Goal: Task Accomplishment & Management: Use online tool/utility

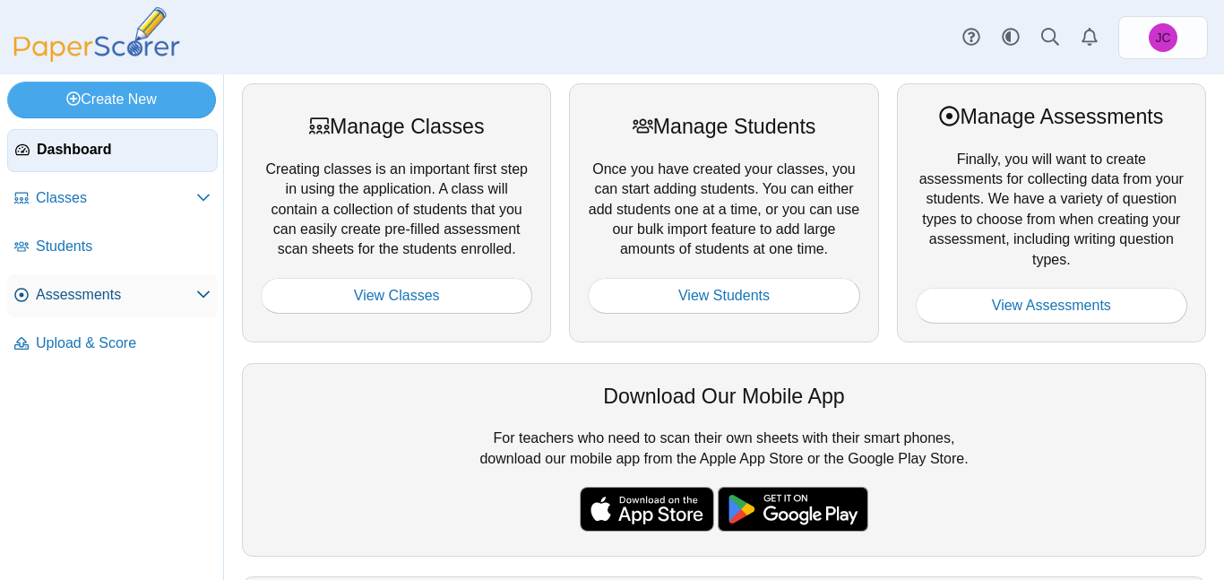
click at [110, 288] on span "Assessments" at bounding box center [116, 295] width 160 height 20
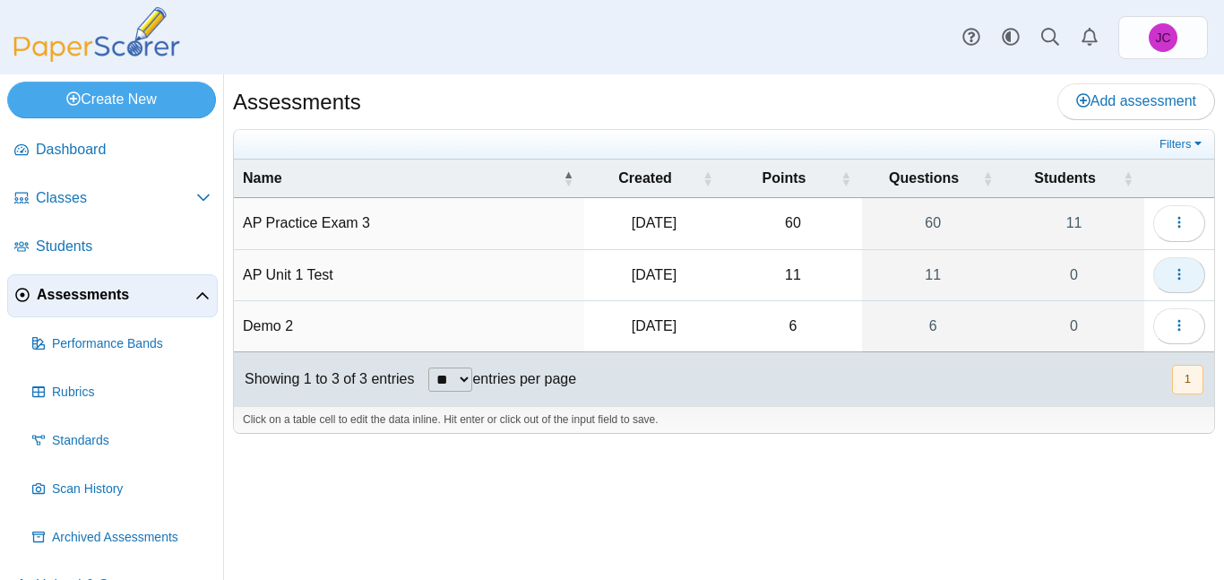
click at [1184, 271] on icon "button" at bounding box center [1179, 274] width 14 height 14
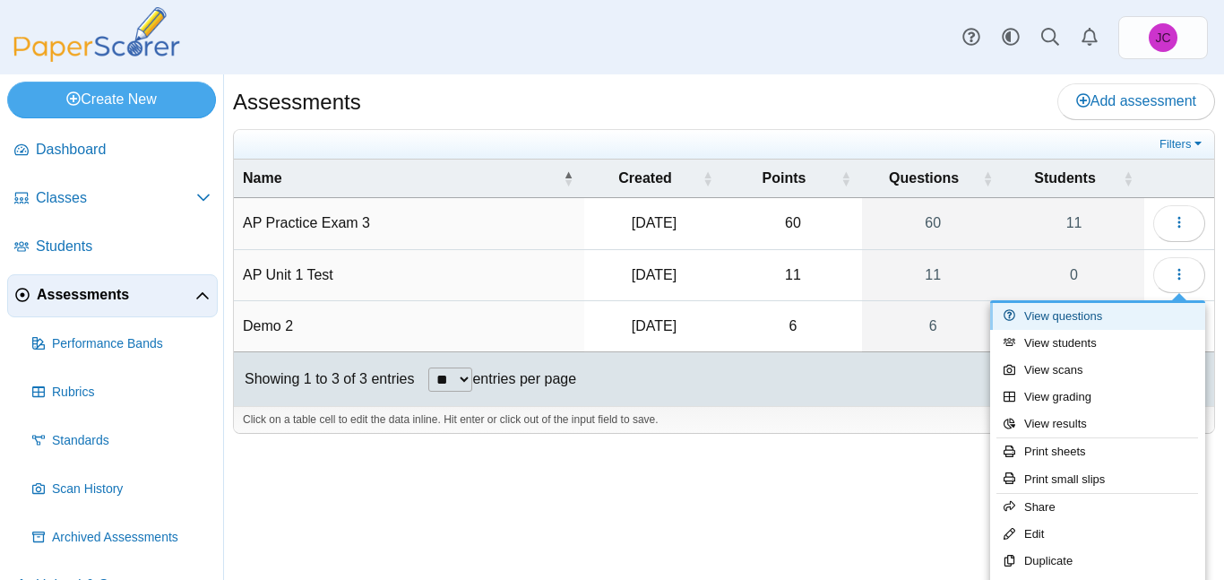
click at [1101, 317] on link "View questions" at bounding box center [1097, 316] width 215 height 27
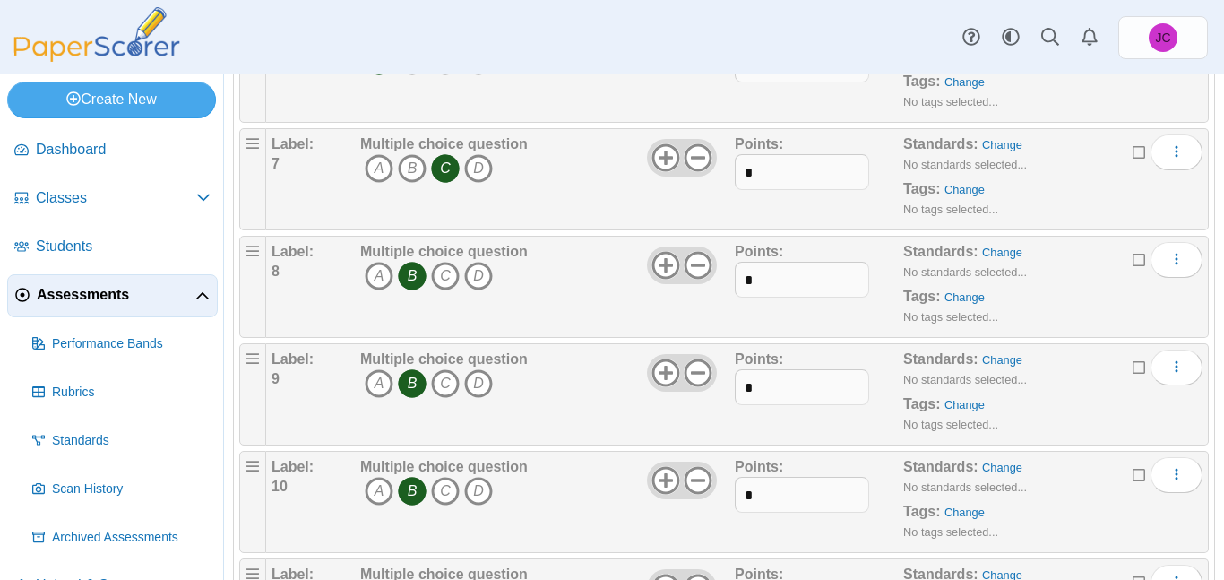
scroll to position [883, 0]
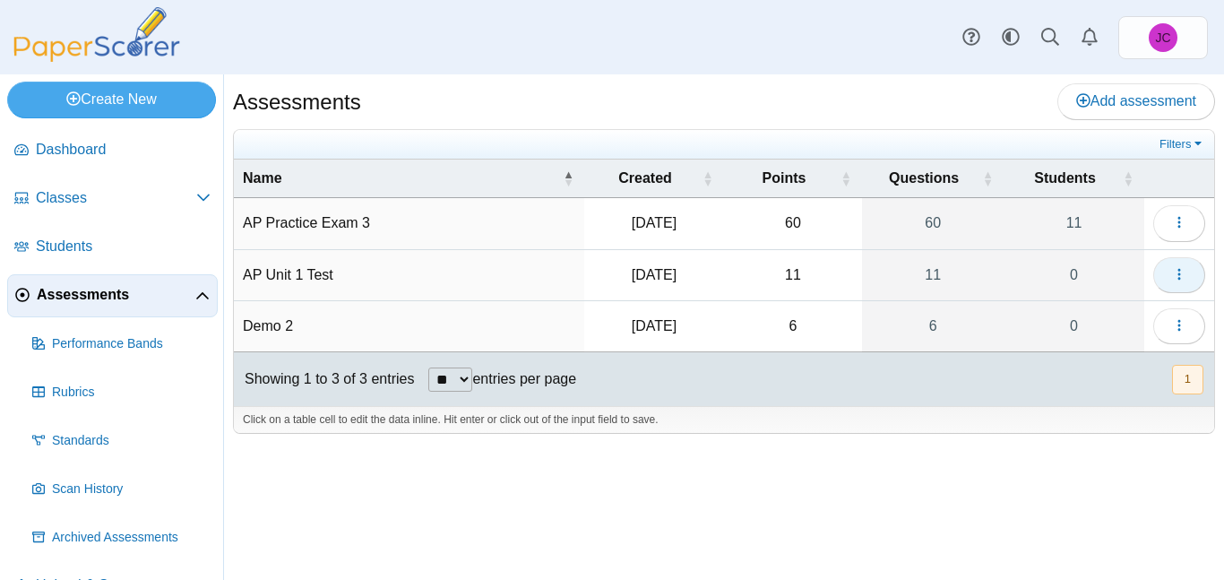
click at [1176, 276] on icon "button" at bounding box center [1179, 274] width 14 height 14
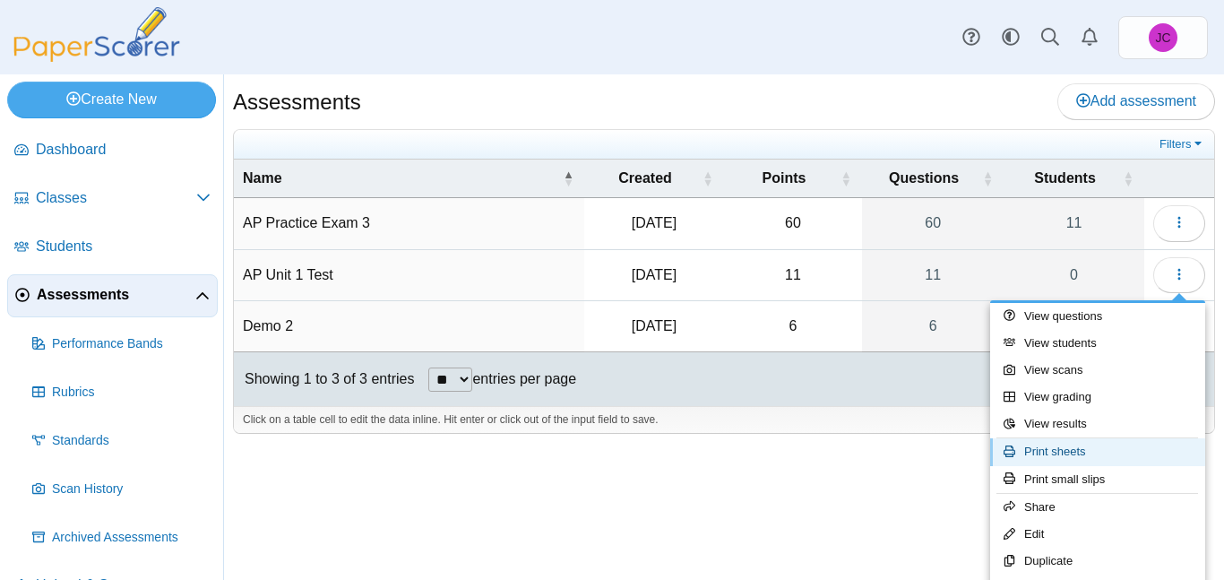
click at [1091, 455] on link "Print sheets" at bounding box center [1097, 451] width 215 height 27
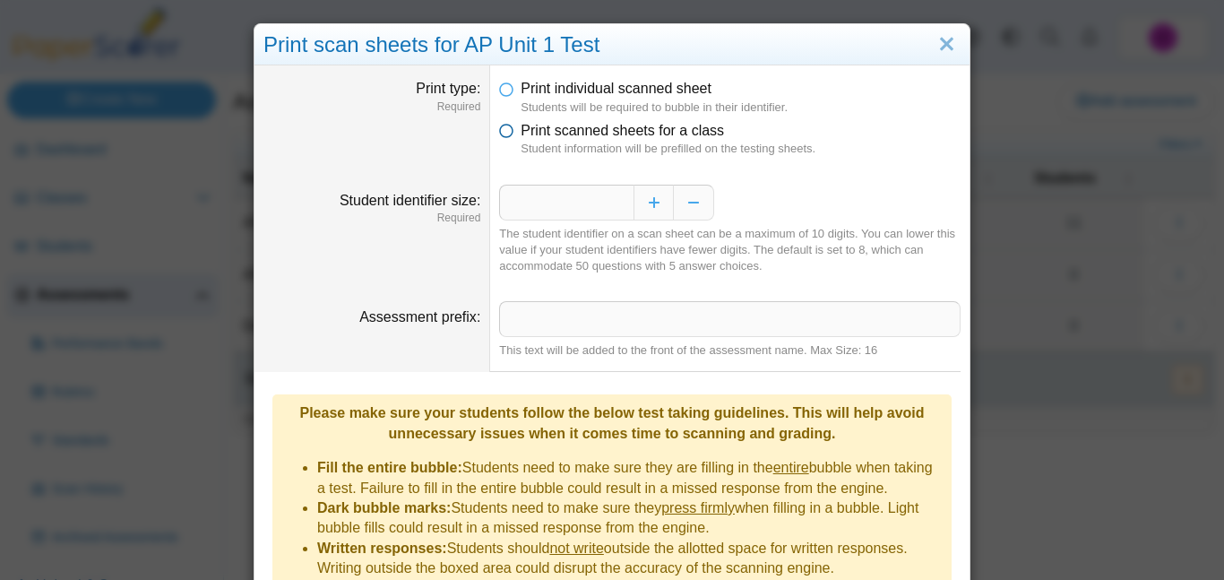
click at [512, 133] on icon at bounding box center [506, 127] width 14 height 13
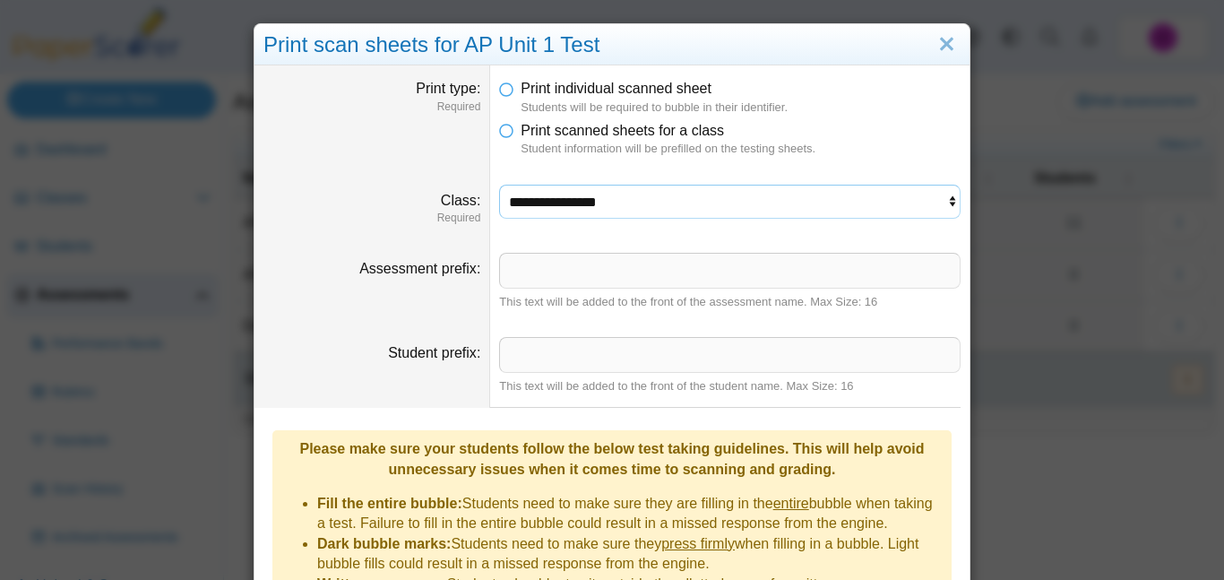
click at [526, 198] on select "**********" at bounding box center [729, 202] width 461 height 34
select select "**********"
click at [499, 185] on select "**********" at bounding box center [729, 202] width 461 height 34
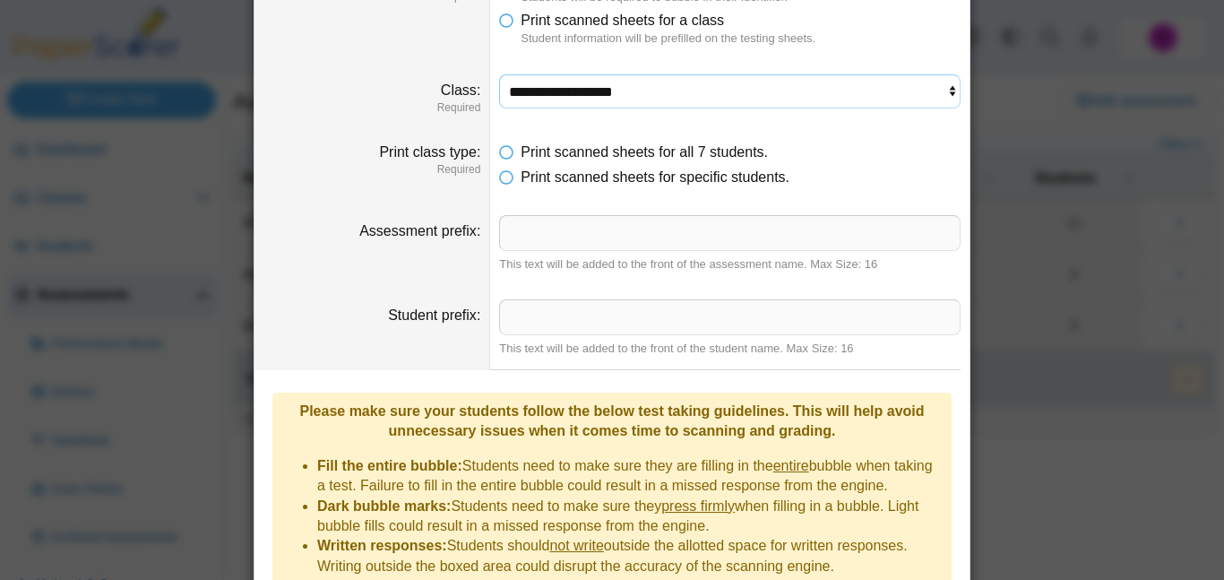
scroll to position [137, 0]
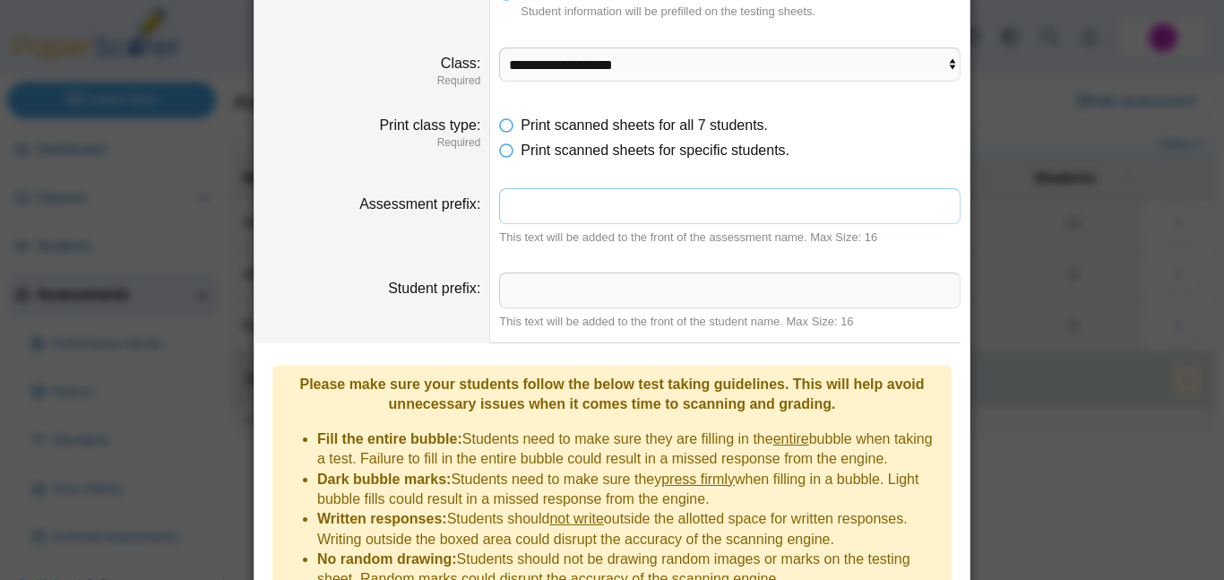
click at [633, 212] on input "Assessment prefix" at bounding box center [729, 206] width 461 height 36
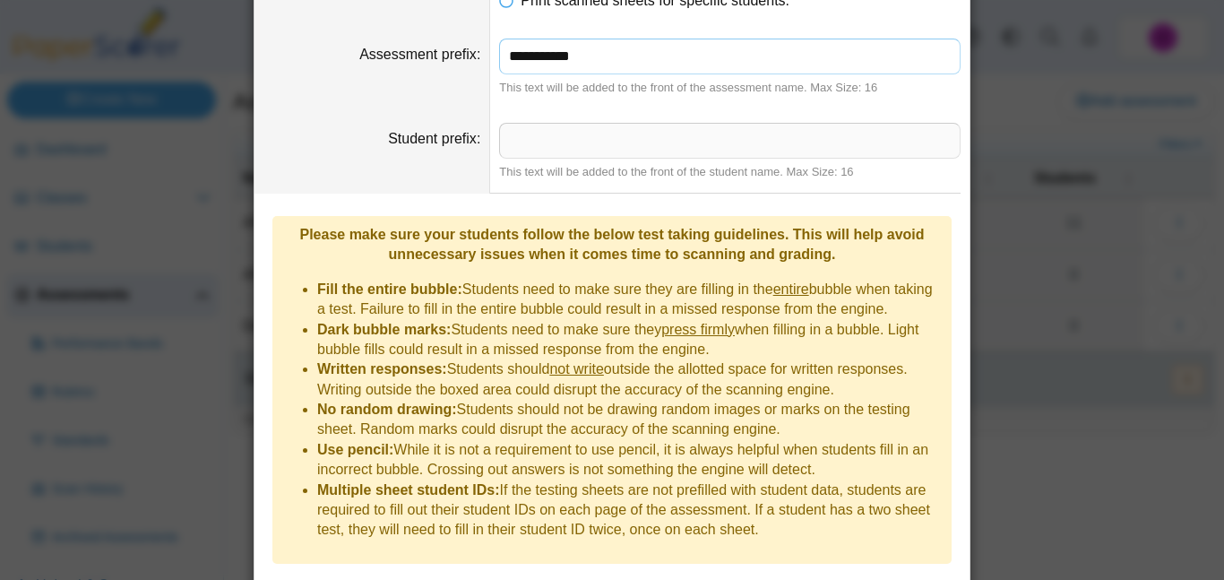
scroll to position [321, 0]
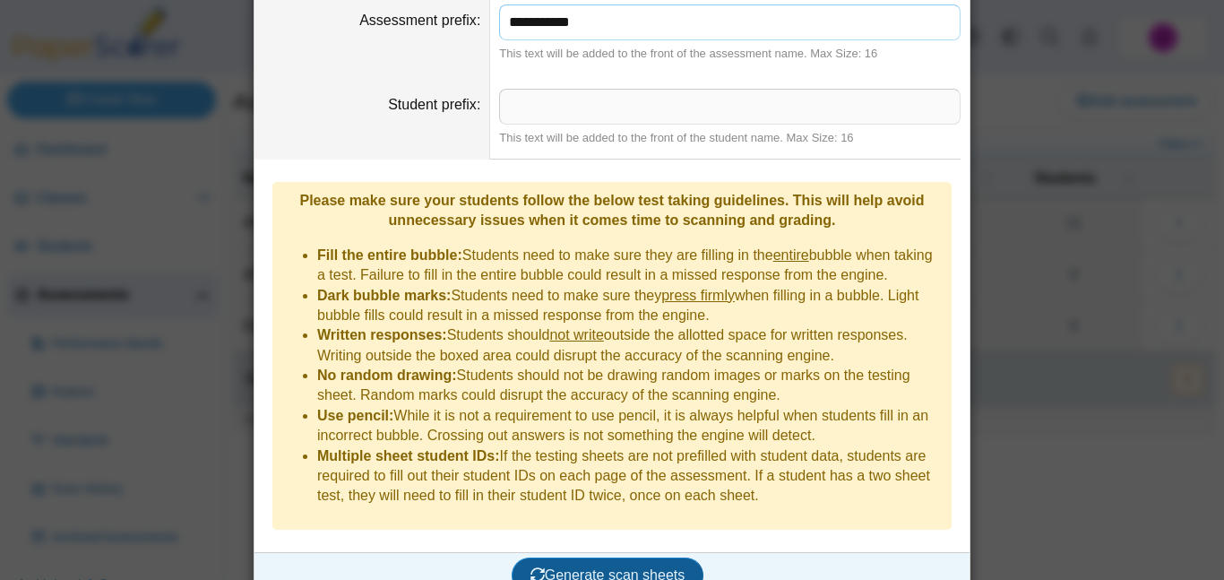
type input "**********"
click at [623, 567] on span "Generate scan sheets" at bounding box center [607, 574] width 155 height 15
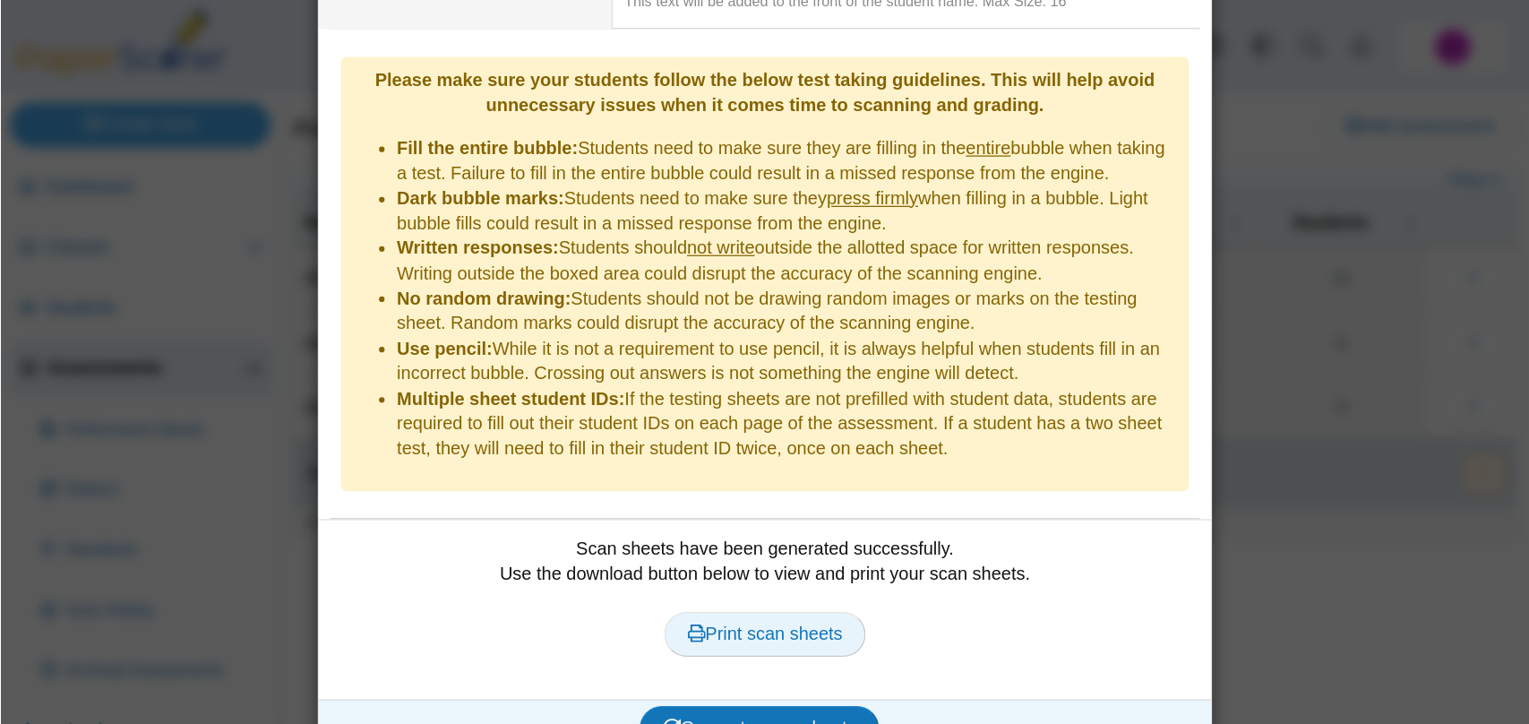
scroll to position [465, 0]
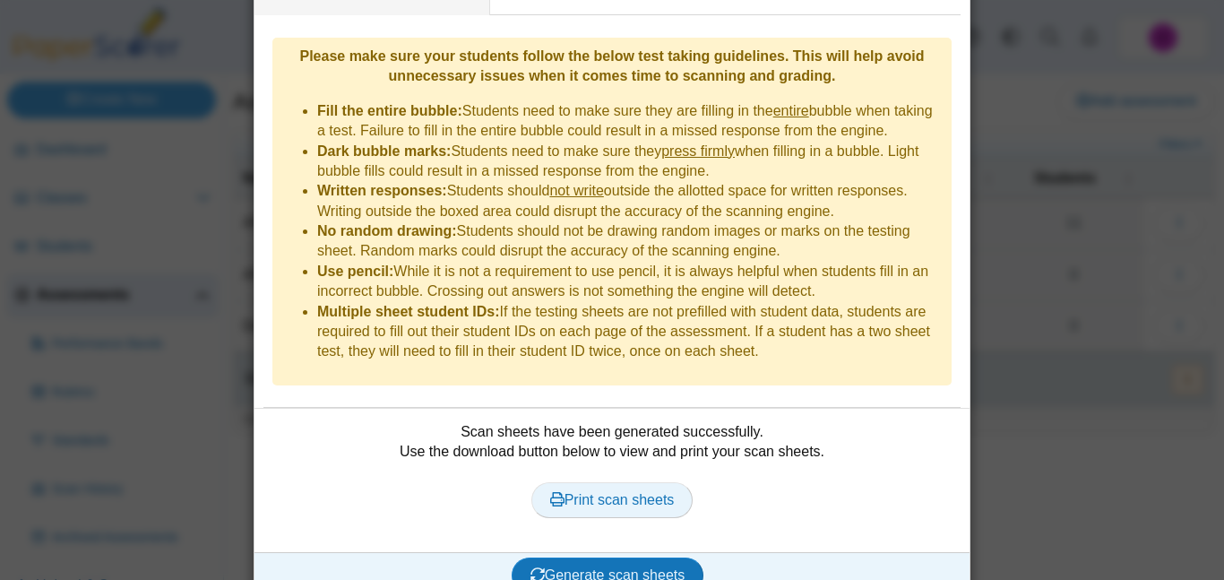
click at [679, 482] on link "Print scan sheets" at bounding box center [612, 500] width 162 height 36
click at [1022, 142] on div "**********" at bounding box center [612, 290] width 1224 height 580
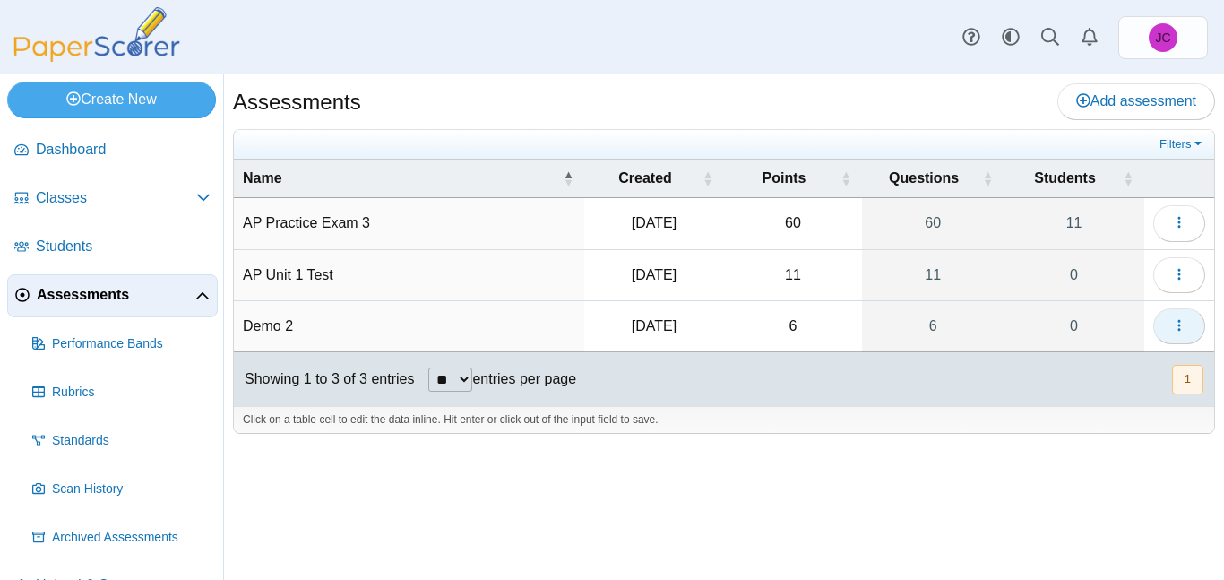
click at [1170, 331] on button "button" at bounding box center [1179, 326] width 52 height 36
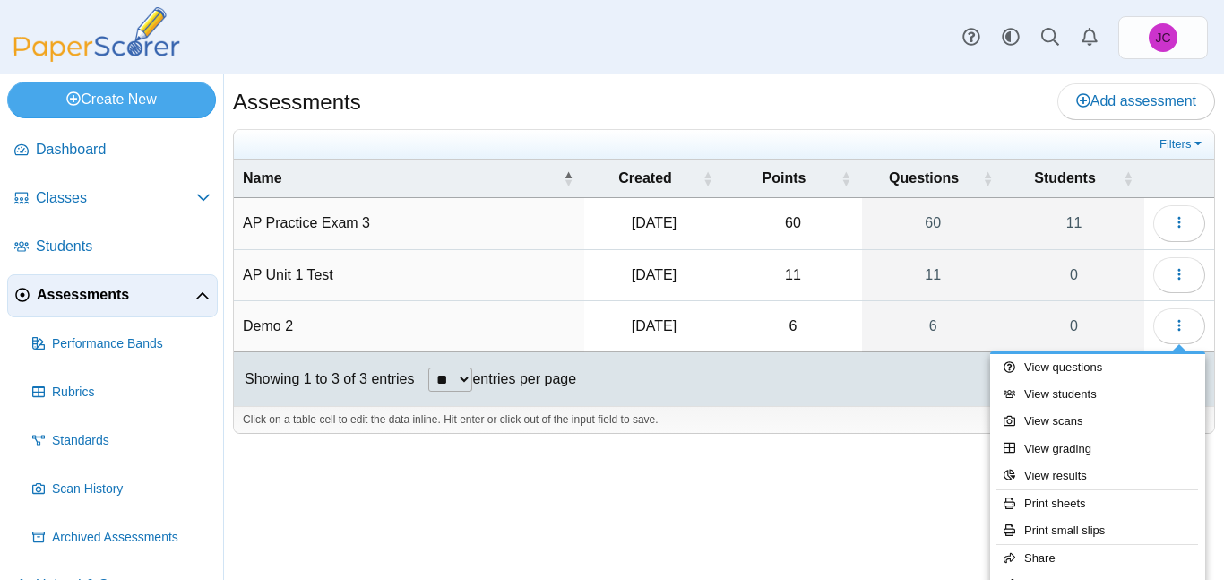
click at [777, 469] on div "Assessments Add assessment 60" at bounding box center [724, 326] width 1000 height 505
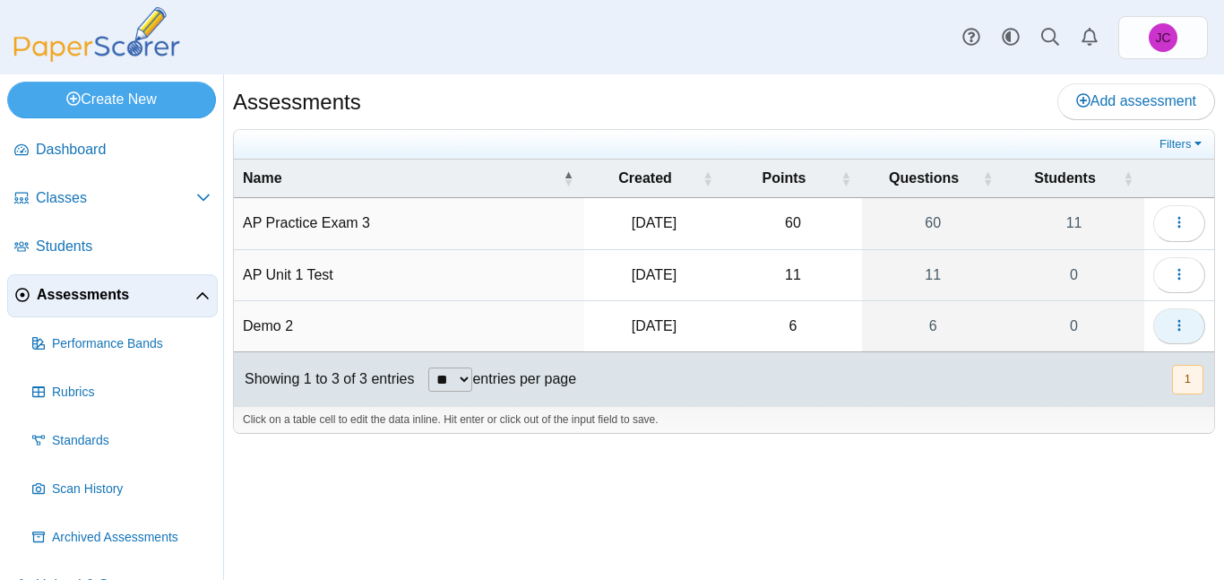
click at [1191, 331] on button "button" at bounding box center [1179, 326] width 52 height 36
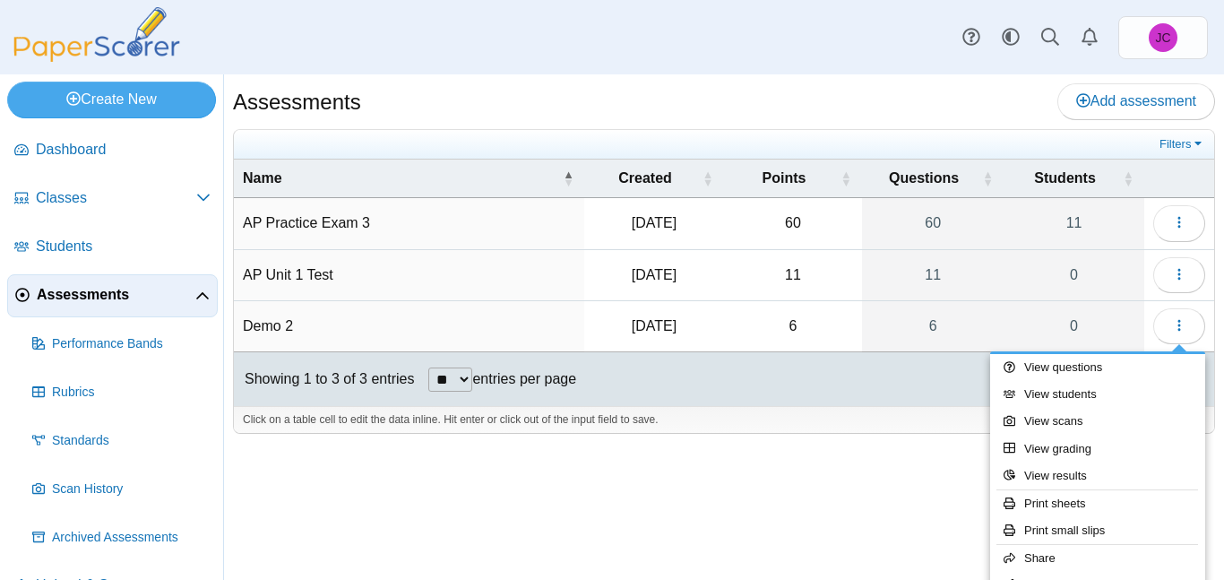
click at [832, 532] on div "Assessments Add assessment 60" at bounding box center [724, 326] width 1000 height 505
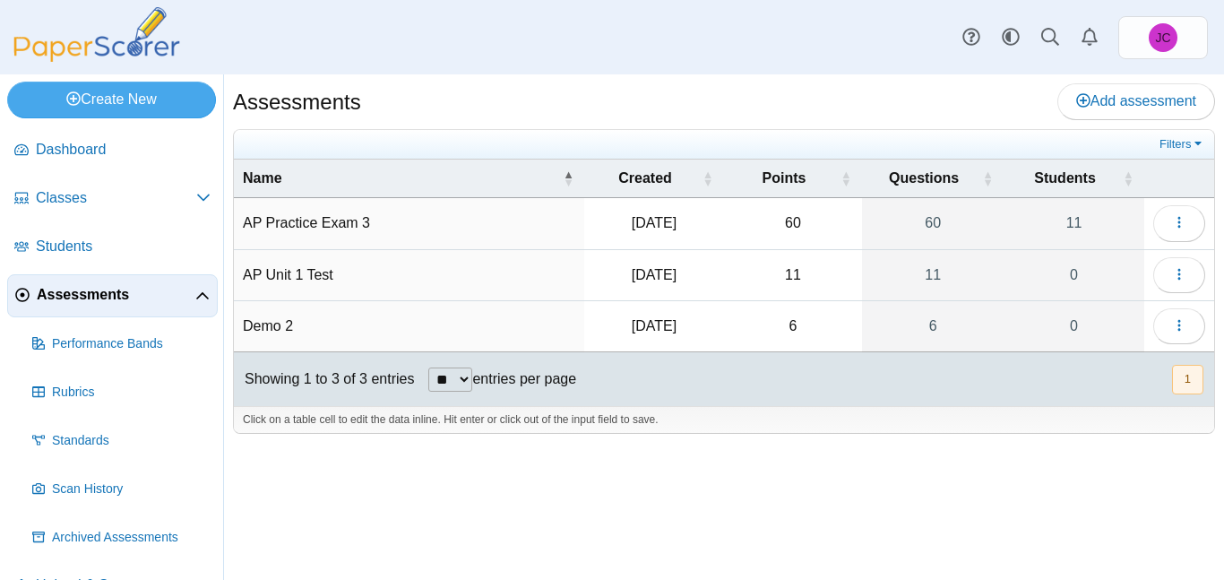
click at [832, 532] on div "Assessments Add assessment 60" at bounding box center [724, 326] width 1000 height 505
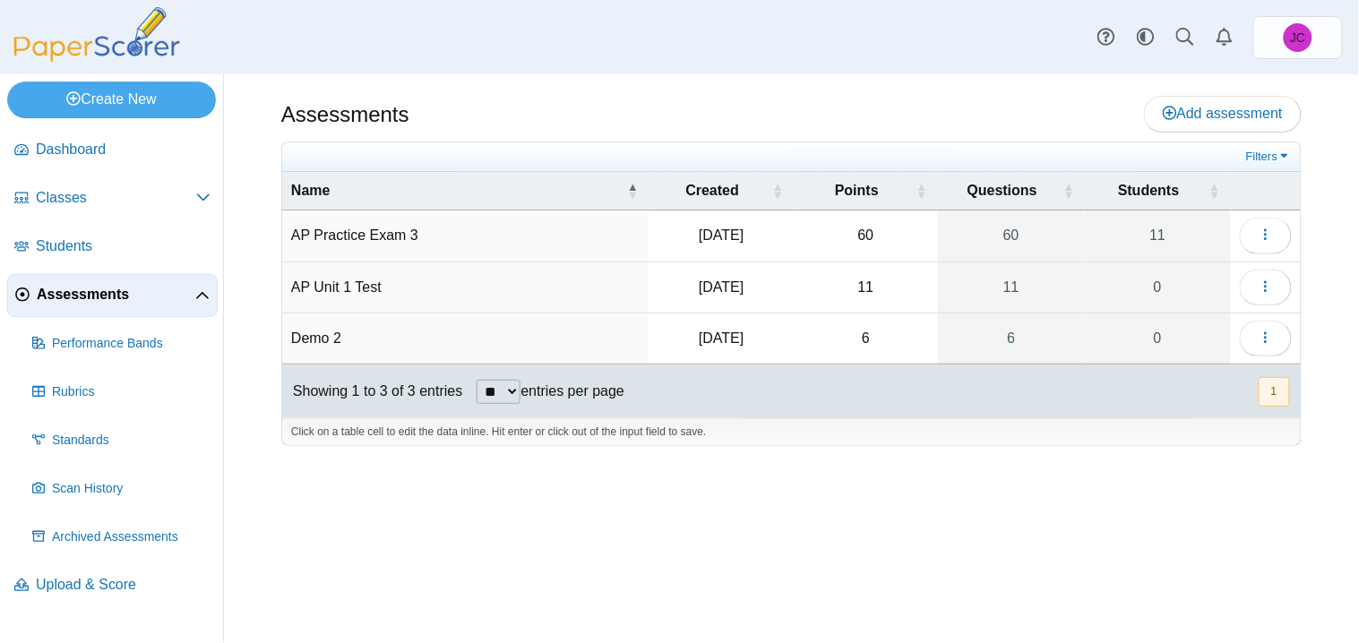
click at [1010, 0] on div "Dashboard Classes Archived classes Students Assessments" at bounding box center [679, 37] width 1359 height 74
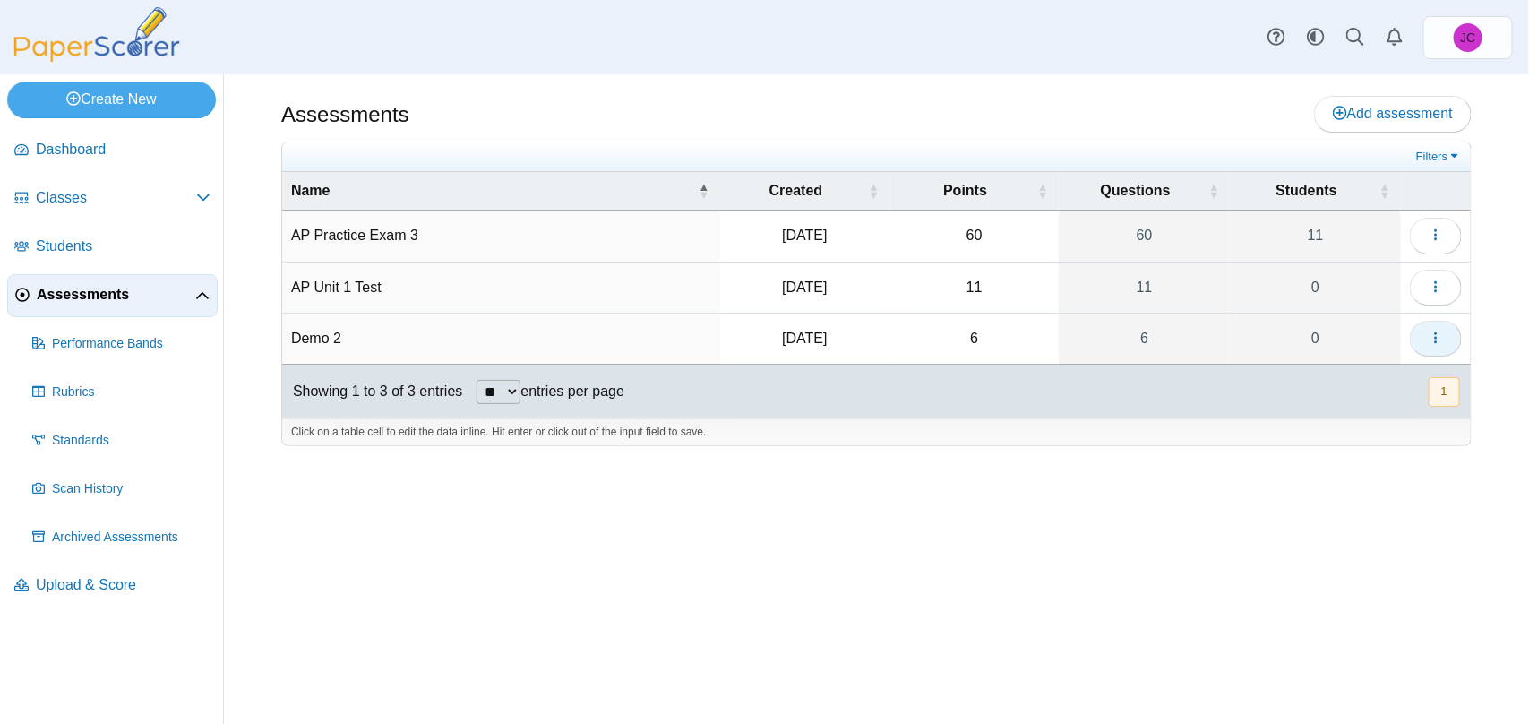
click at [1223, 346] on icon "button" at bounding box center [1436, 338] width 14 height 15
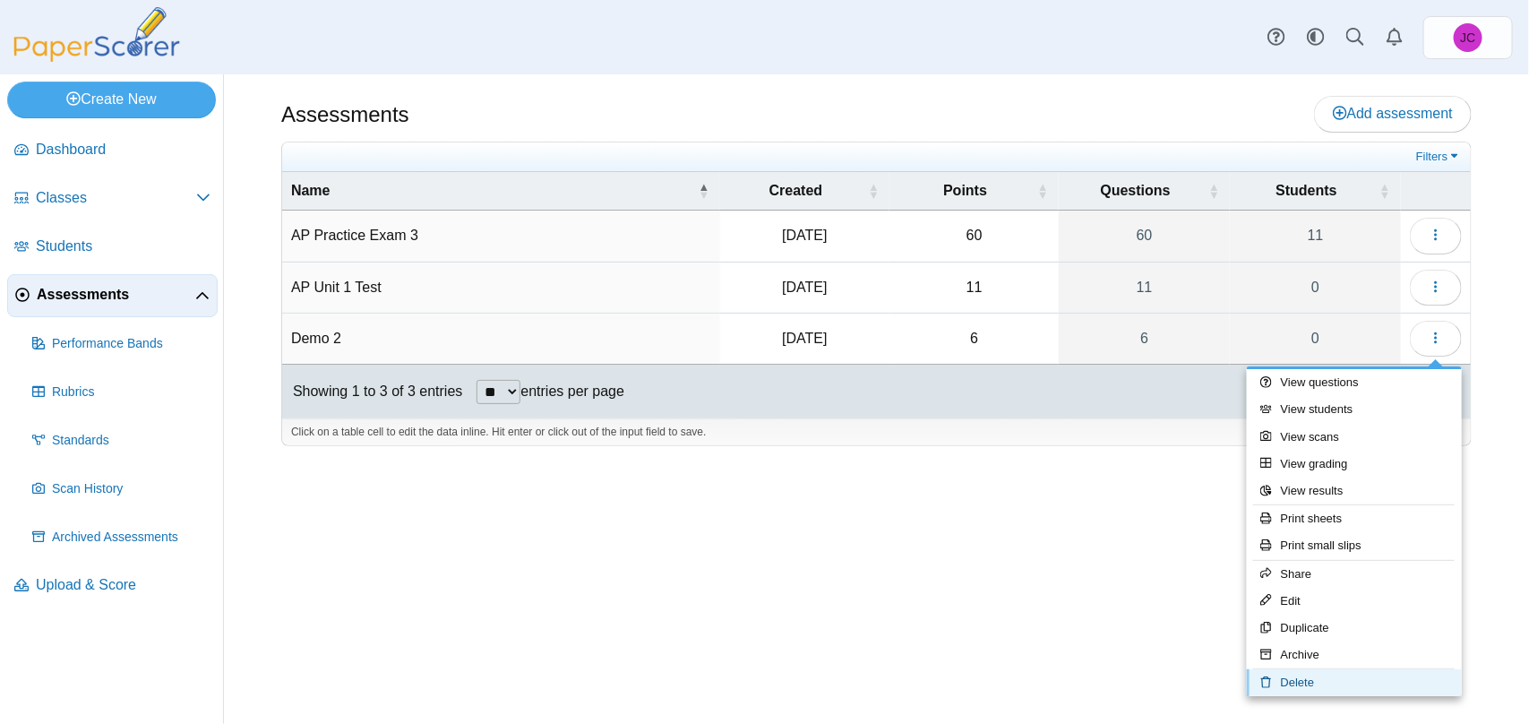
click at [1223, 579] on link "Delete" at bounding box center [1354, 682] width 215 height 27
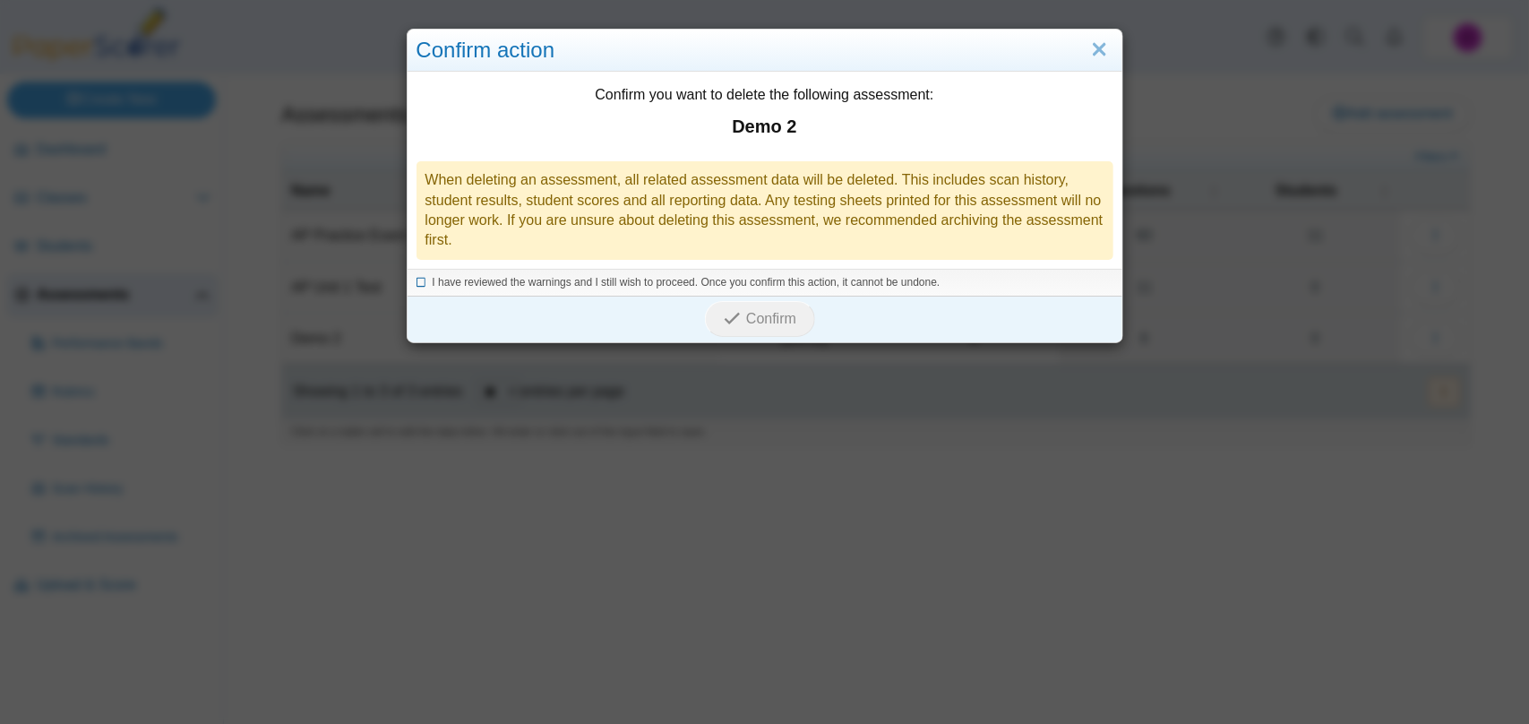
click at [417, 283] on icon at bounding box center [422, 280] width 11 height 10
click at [725, 317] on icon "submit" at bounding box center [732, 318] width 17 height 17
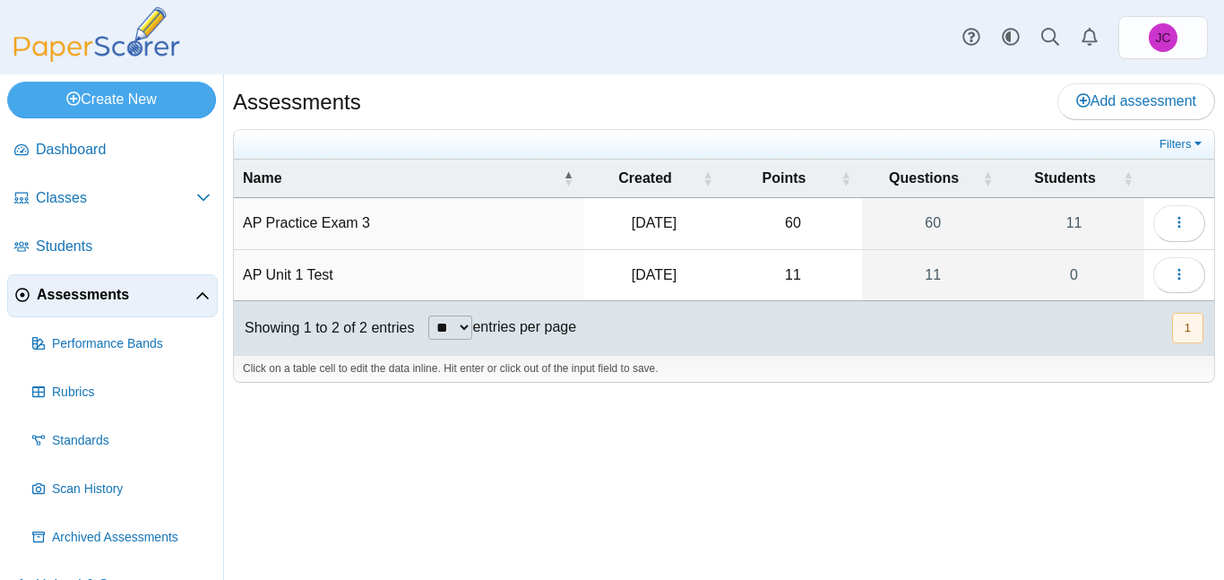
click at [651, 469] on div "Assessments Add assessment 60" at bounding box center [724, 326] width 1000 height 505
